Goal: Task Accomplishment & Management: Manage account settings

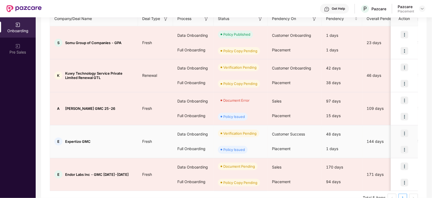
scroll to position [90, 0]
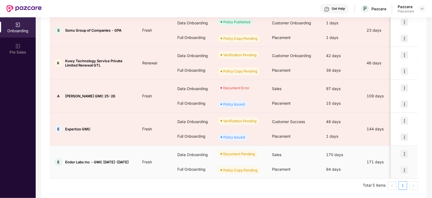
click at [65, 160] on span "Endor Labs Inc - GMC [DATE]-[DATE]" at bounding box center [97, 162] width 64 height 4
drag, startPoint x: 65, startPoint y: 160, endPoint x: 90, endPoint y: 160, distance: 24.9
click at [90, 160] on span "Endor Labs Inc - GMC [DATE]-[DATE]" at bounding box center [97, 162] width 64 height 4
copy span "Endor Labs Inc"
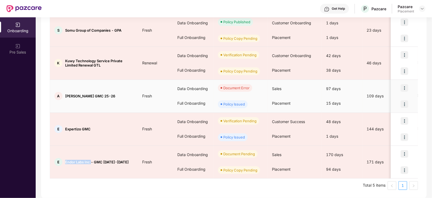
copy span "Endor Labs Inc"
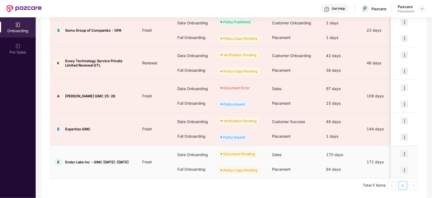
click at [233, 168] on div "Policy Copy Pending" at bounding box center [240, 169] width 34 height 5
click at [407, 168] on img at bounding box center [405, 170] width 8 height 8
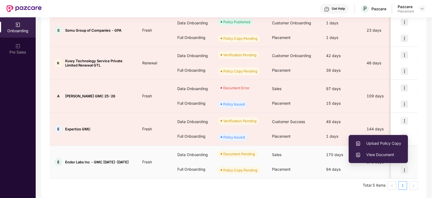
click at [380, 143] on span "Upload Policy Copy" at bounding box center [379, 143] width 46 height 6
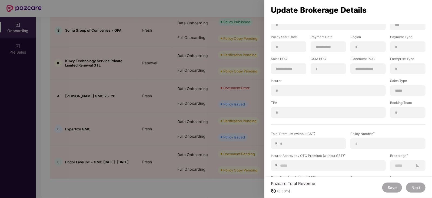
scroll to position [67, 0]
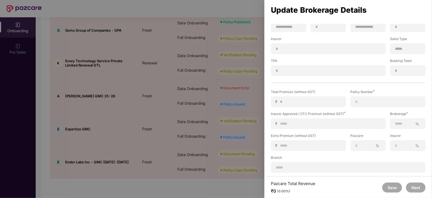
click at [158, 143] on div at bounding box center [216, 99] width 432 height 198
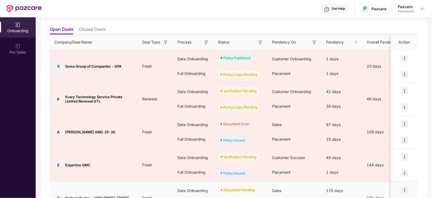
scroll to position [54, 0]
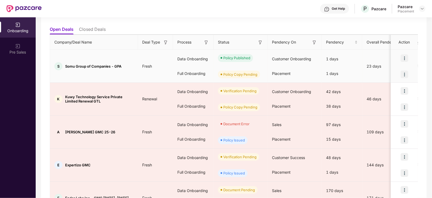
click at [402, 74] on img at bounding box center [405, 75] width 8 height 8
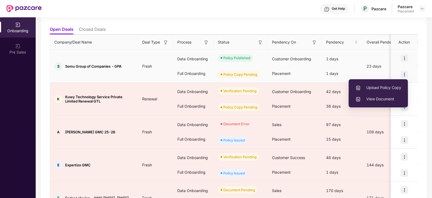
click at [379, 95] on li "View Document" at bounding box center [378, 98] width 59 height 11
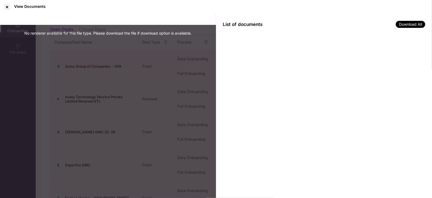
click at [128, 77] on div "No renderer available for this file type. Please download the file if download …" at bounding box center [108, 106] width 216 height 184
click at [5, 7] on div at bounding box center [7, 7] width 9 height 9
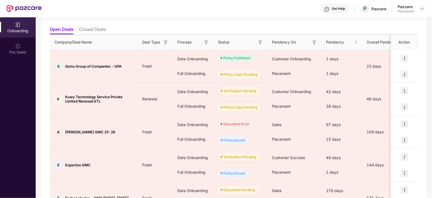
click at [406, 44] on th "Action" at bounding box center [404, 42] width 27 height 15
click at [405, 41] on th "Action" at bounding box center [404, 42] width 27 height 15
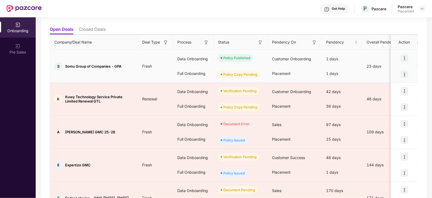
click at [400, 74] on div at bounding box center [404, 74] width 27 height 16
click at [402, 74] on img at bounding box center [405, 75] width 8 height 8
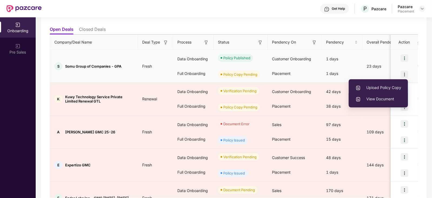
click at [367, 96] on span "View Document" at bounding box center [379, 99] width 46 height 6
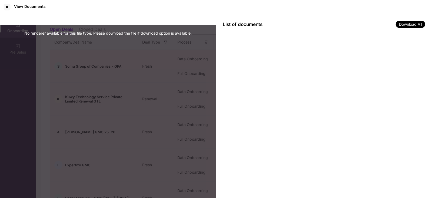
scroll to position [0, 0]
click at [5, 6] on div at bounding box center [7, 7] width 9 height 9
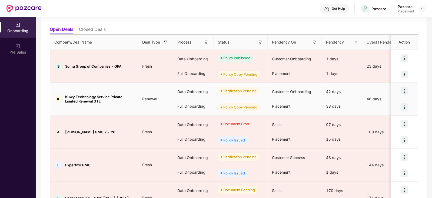
click at [404, 107] on img at bounding box center [405, 107] width 8 height 8
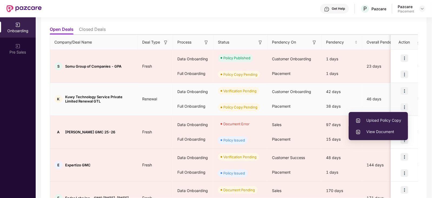
click at [386, 130] on span "View Document" at bounding box center [379, 132] width 46 height 6
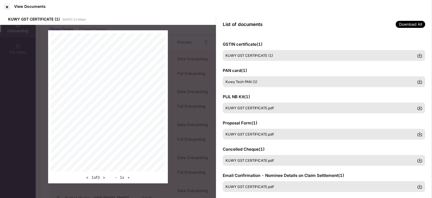
scroll to position [7, 0]
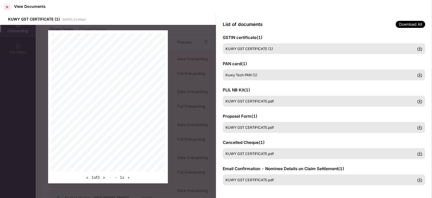
click at [6, 8] on div at bounding box center [7, 7] width 9 height 9
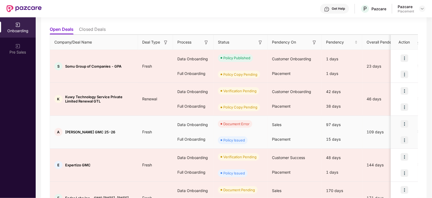
scroll to position [29, 0]
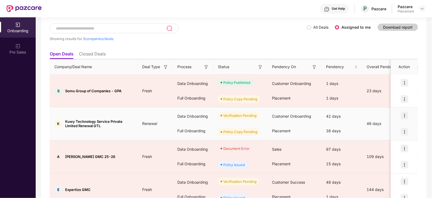
click at [404, 128] on img at bounding box center [405, 132] width 8 height 8
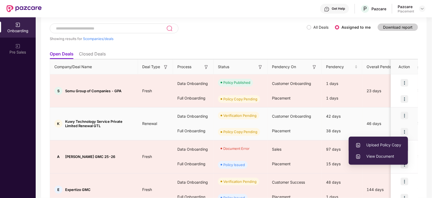
click at [383, 144] on span "Upload Policy Copy" at bounding box center [379, 145] width 46 height 6
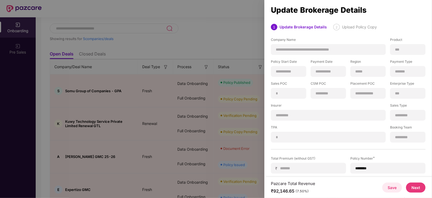
click at [159, 98] on div at bounding box center [216, 99] width 432 height 198
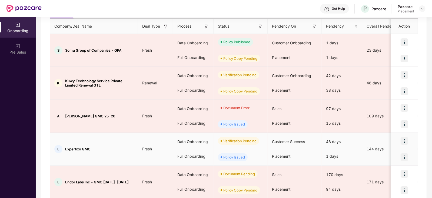
scroll to position [90, 0]
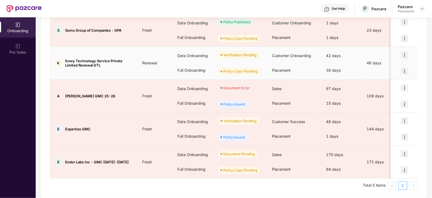
click at [405, 71] on img at bounding box center [405, 71] width 8 height 8
click at [345, 58] on div "42 days" at bounding box center [342, 55] width 41 height 15
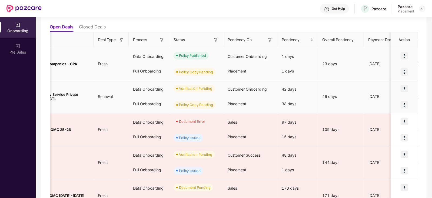
scroll to position [52, 0]
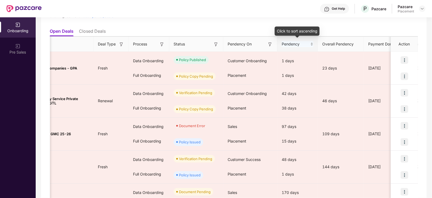
click at [291, 47] on div "Pendency" at bounding box center [298, 44] width 32 height 6
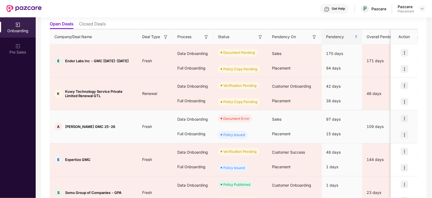
scroll to position [59, 0]
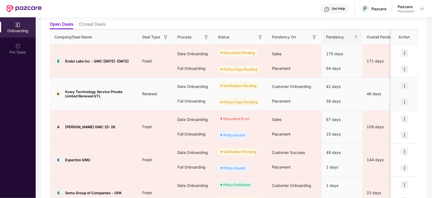
click at [261, 94] on div "Policy Copy Pending" at bounding box center [241, 102] width 54 height 16
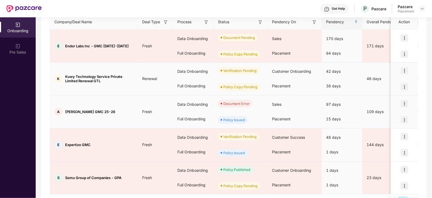
scroll to position [90, 0]
